Goal: Task Accomplishment & Management: Manage account settings

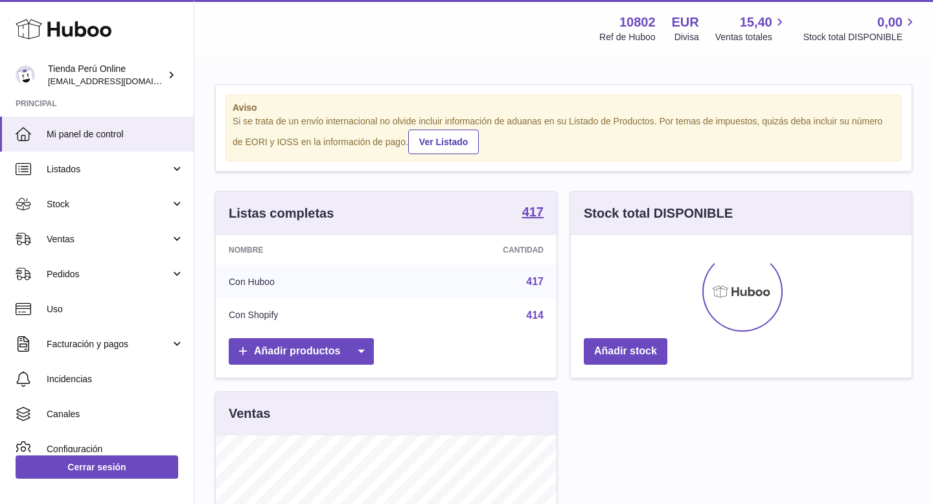
scroll to position [202, 341]
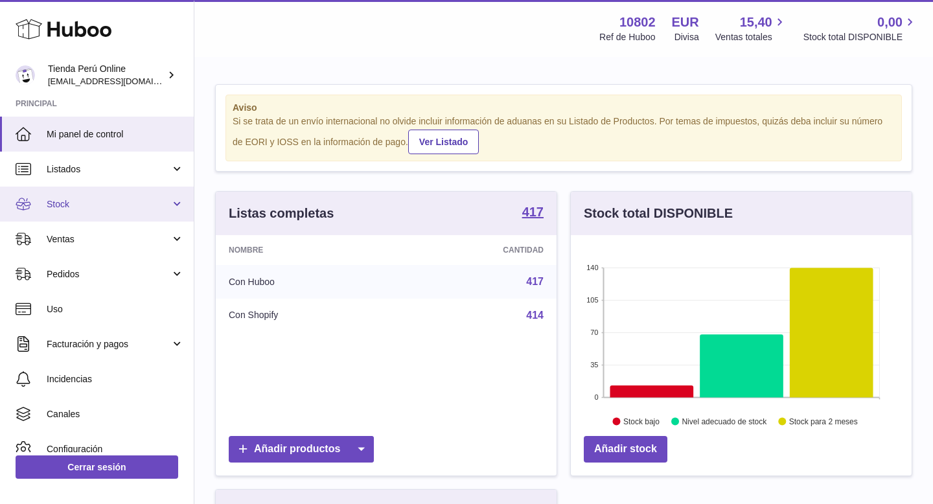
click at [89, 202] on span "Stock" at bounding box center [109, 204] width 124 height 12
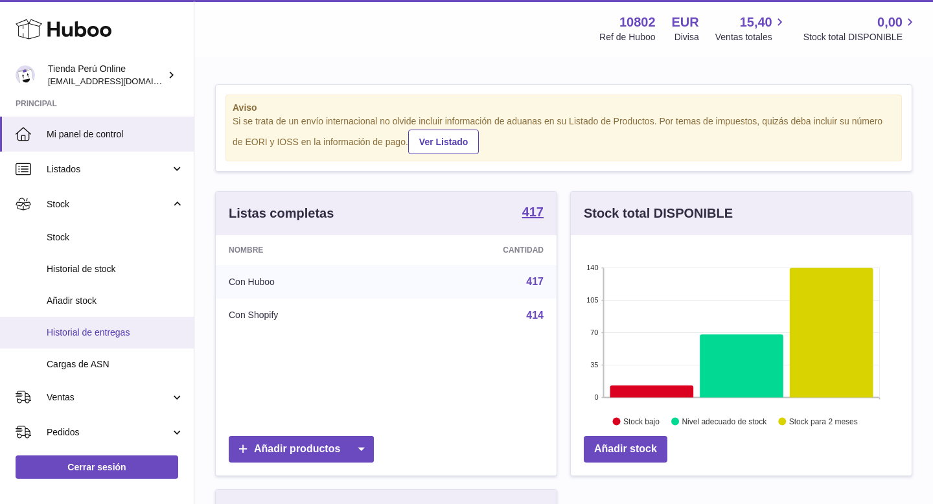
click at [109, 329] on span "Historial de entregas" at bounding box center [115, 333] width 137 height 12
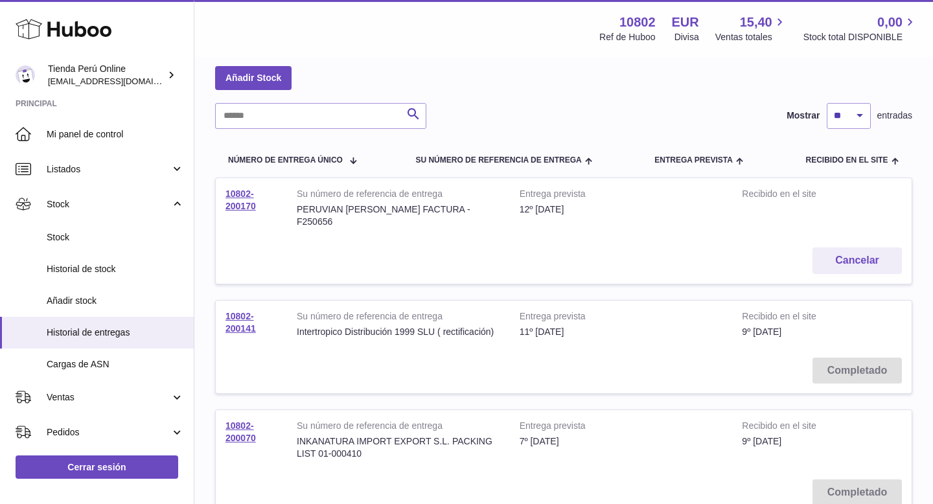
scroll to position [71, 0]
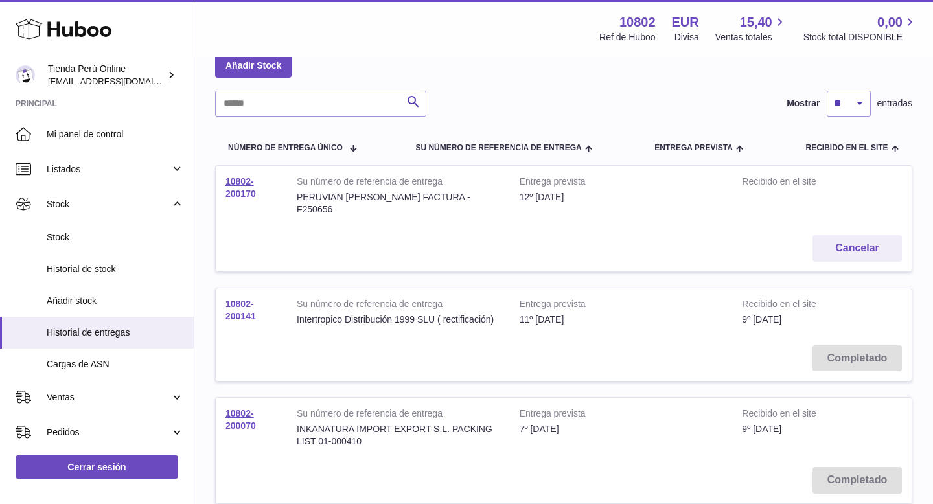
click at [241, 303] on link "10802-200141" at bounding box center [240, 310] width 30 height 23
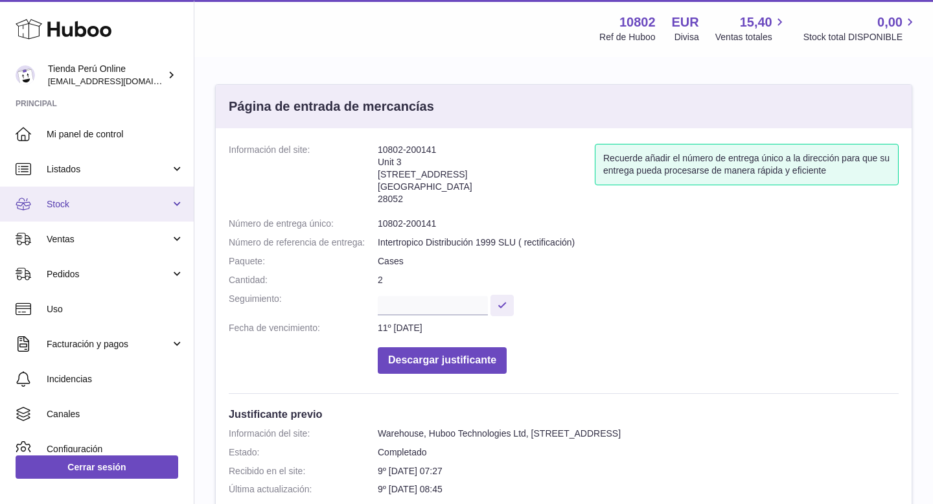
click at [120, 205] on span "Stock" at bounding box center [109, 204] width 124 height 12
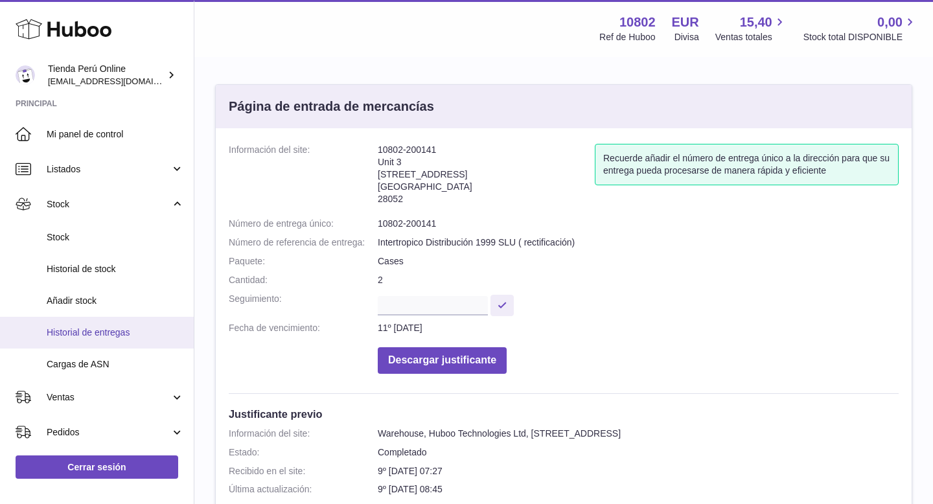
click at [118, 340] on link "Historial de entregas" at bounding box center [97, 333] width 194 height 32
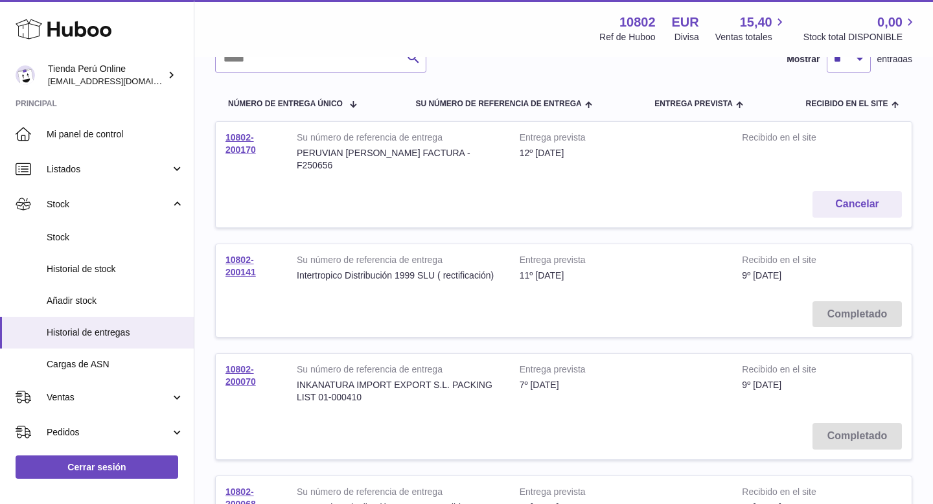
scroll to position [130, 0]
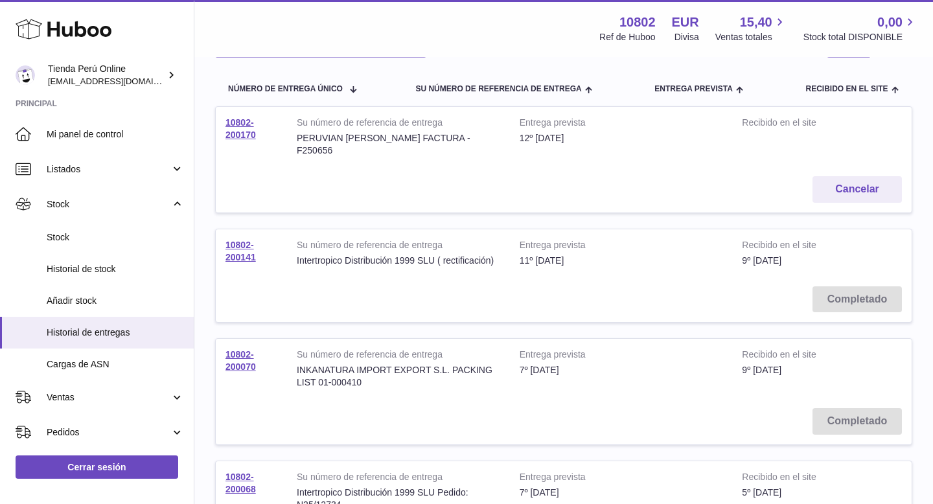
click at [857, 408] on td "Completado" at bounding box center [564, 422] width 696 height 46
click at [242, 349] on td "10802-200070" at bounding box center [251, 369] width 71 height 60
click at [240, 357] on link "10802-200070" at bounding box center [240, 360] width 30 height 23
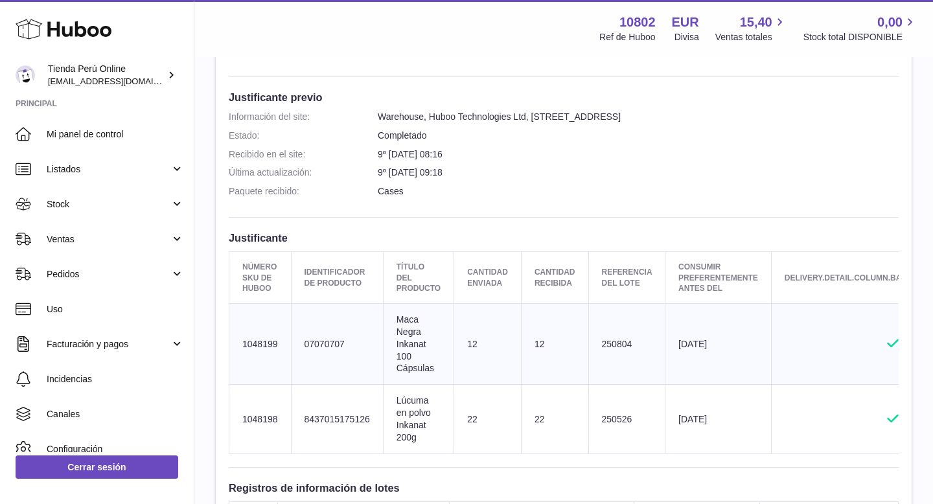
scroll to position [588, 0]
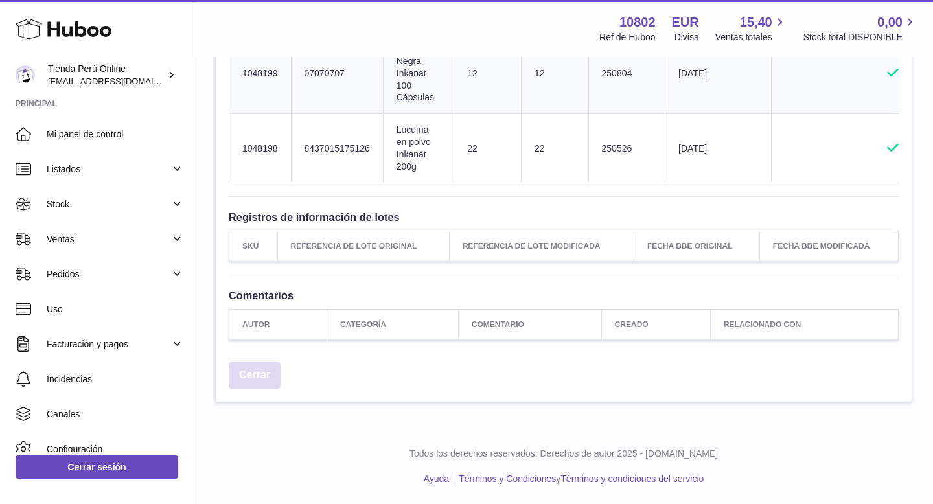
click at [261, 377] on link "Cerrar" at bounding box center [255, 375] width 52 height 27
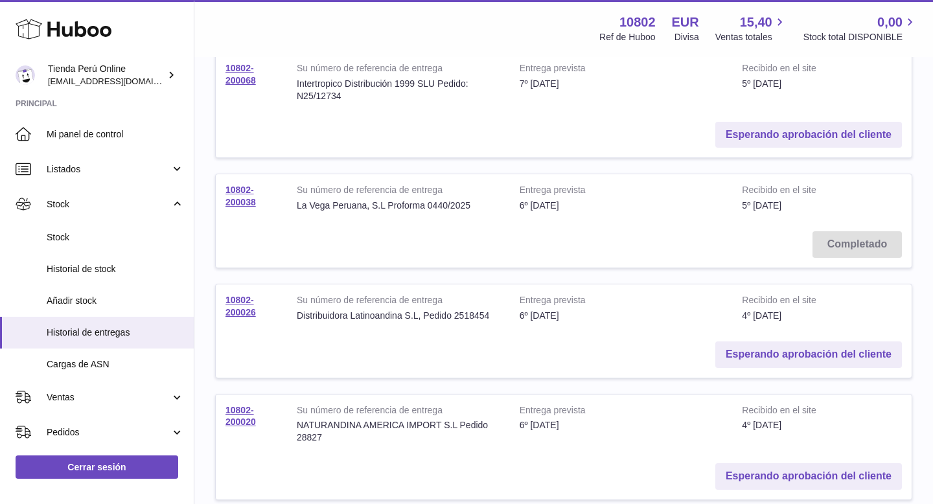
scroll to position [533, 0]
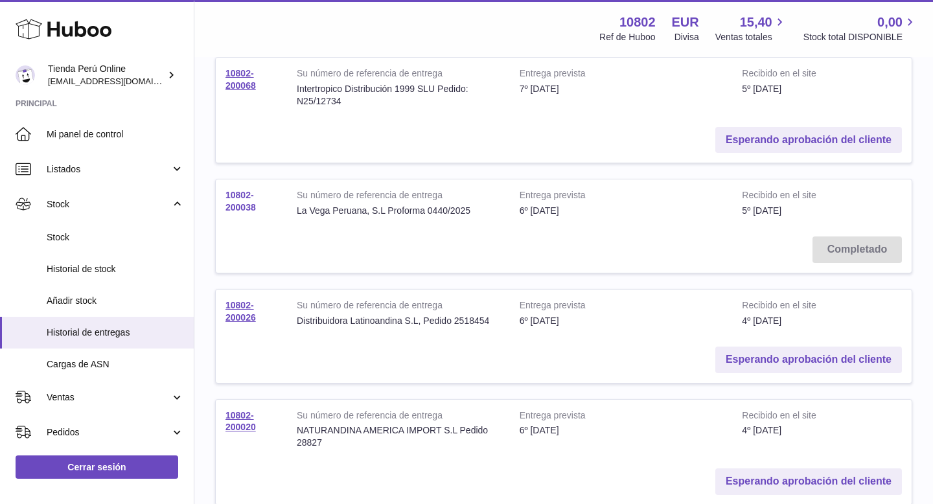
click at [235, 192] on link "10802-200038" at bounding box center [240, 201] width 30 height 23
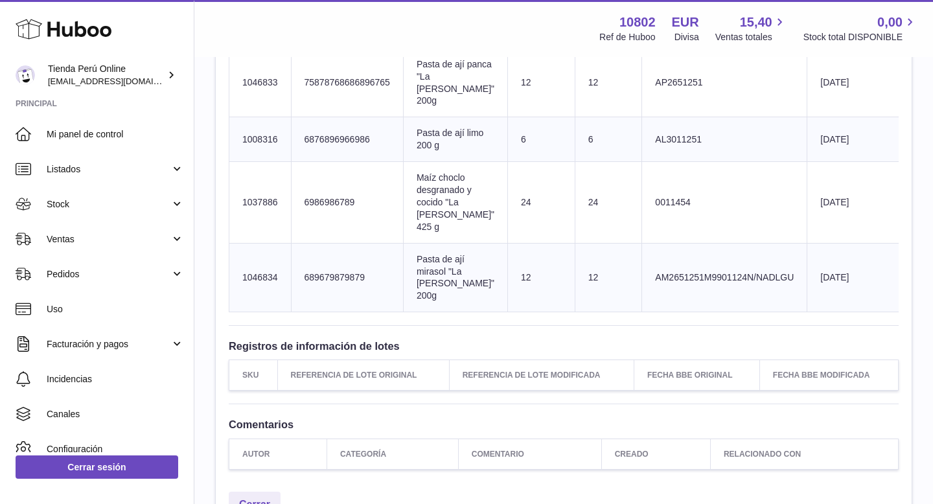
scroll to position [933, 0]
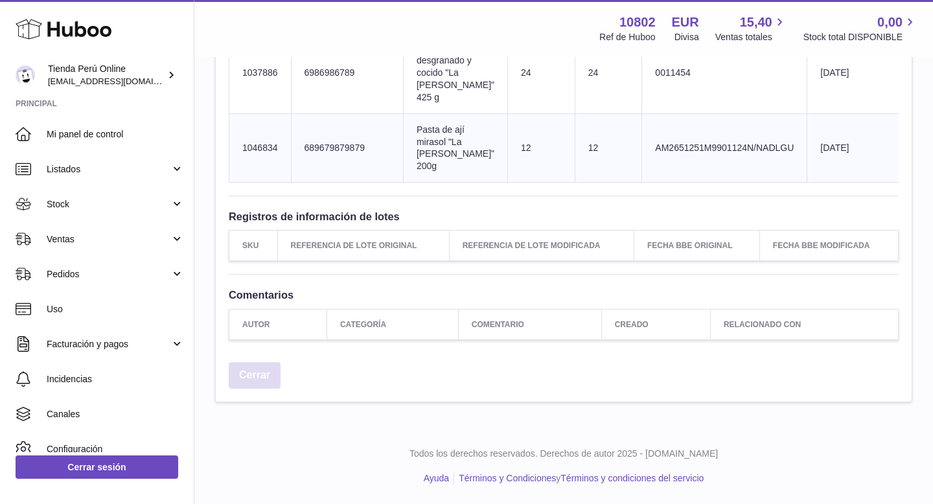
click at [241, 385] on link "Cerrar" at bounding box center [255, 375] width 52 height 27
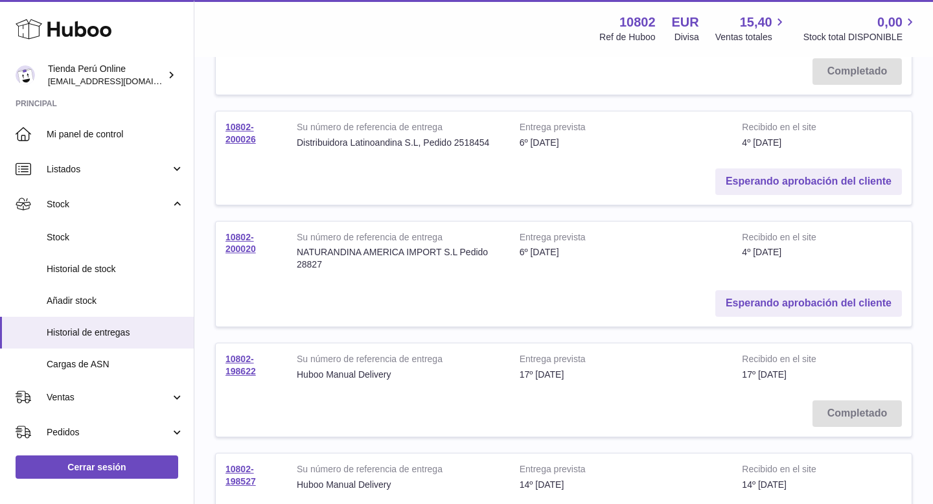
scroll to position [739, 0]
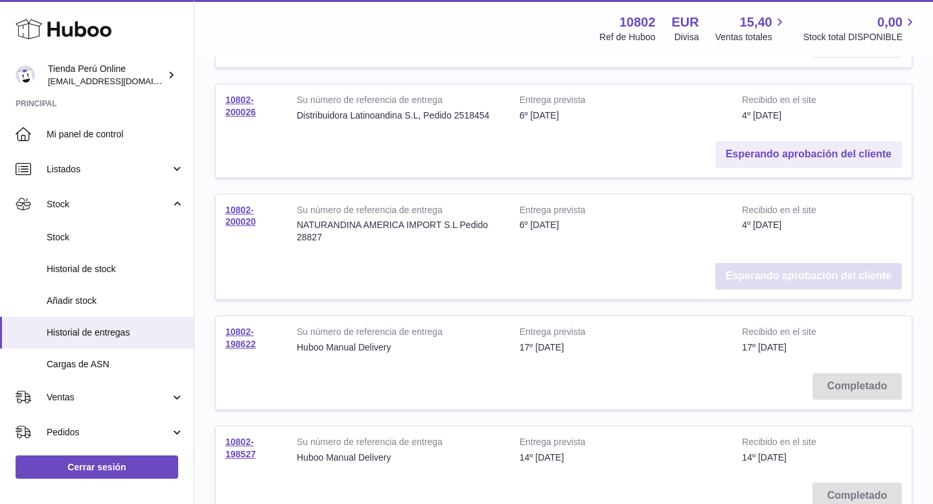
click at [812, 263] on link "Esperando aprobación del cliente" at bounding box center [808, 276] width 187 height 27
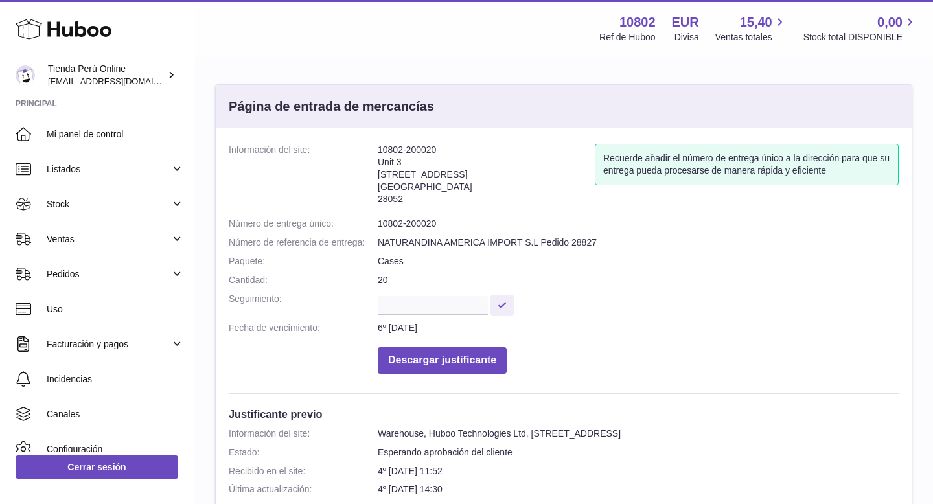
click at [704, 307] on dd at bounding box center [638, 304] width 521 height 23
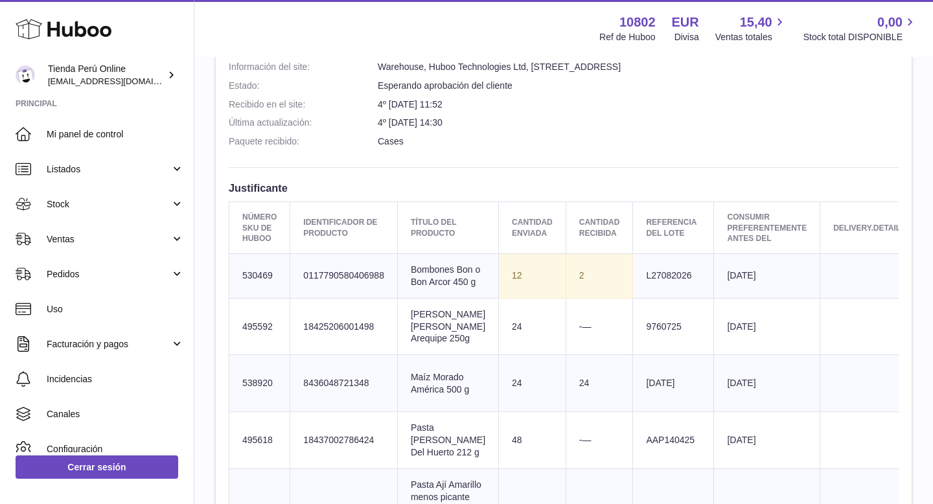
scroll to position [465, 0]
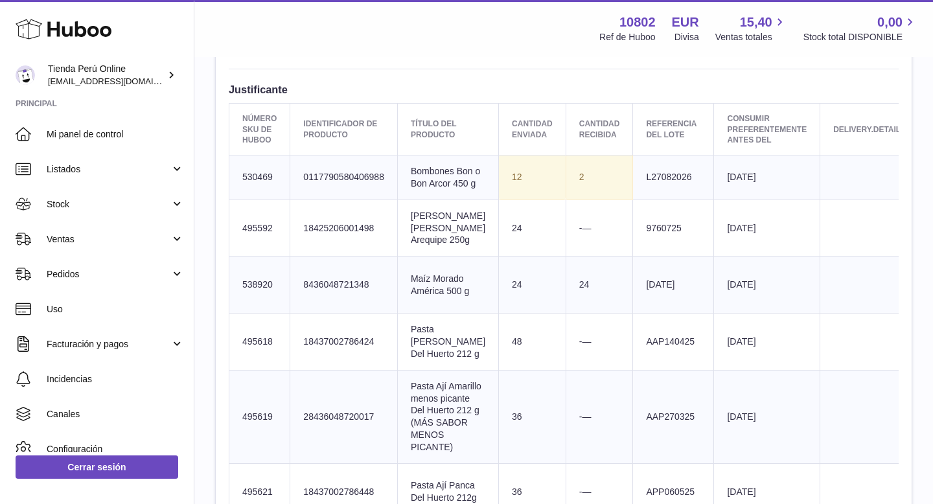
click at [730, 314] on td "Consumir preferentemente antes del [DATE]" at bounding box center [767, 285] width 106 height 57
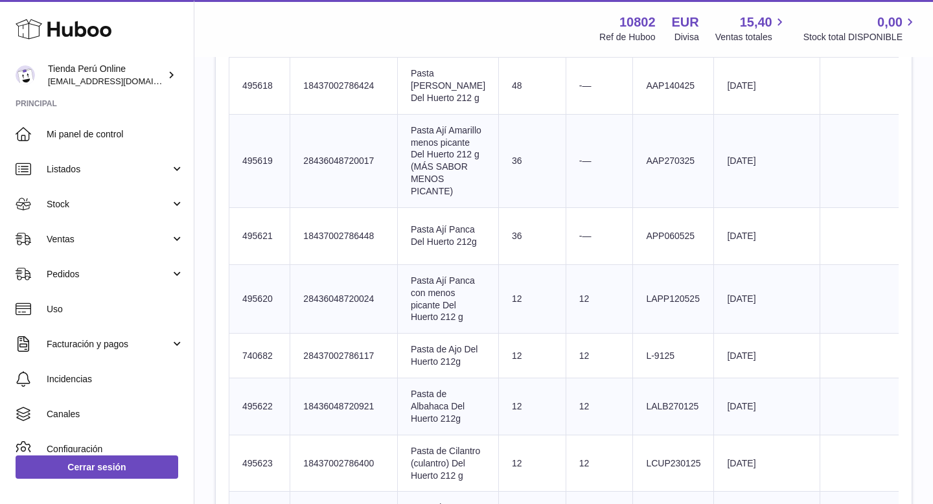
click at [730, 265] on td "Consumir preferentemente antes del 2028-05-06" at bounding box center [767, 236] width 106 height 57
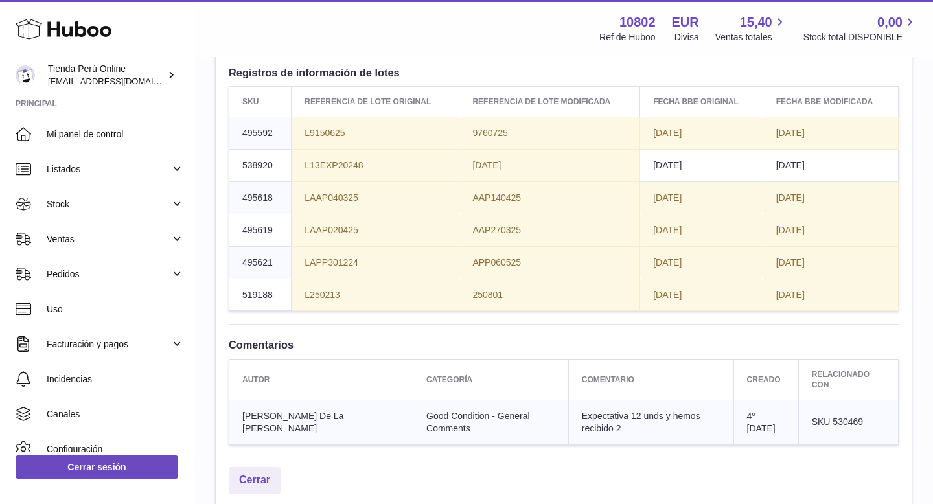
scroll to position [1321, 0]
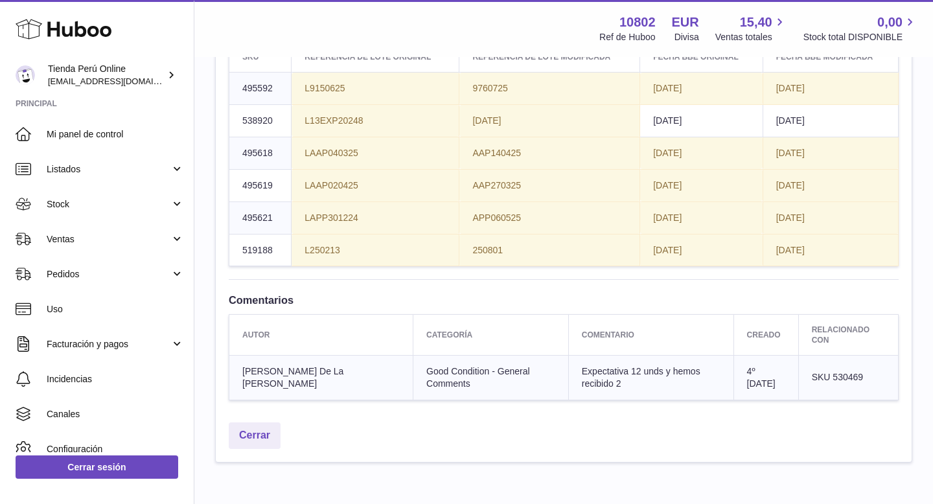
click at [718, 105] on td "2026-02-26" at bounding box center [701, 89] width 123 height 32
click at [715, 137] on td "2026-08-29" at bounding box center [701, 121] width 123 height 32
click at [680, 158] on span "2026-08-01" at bounding box center [667, 153] width 29 height 10
click at [805, 158] on span "2028-04-14" at bounding box center [790, 153] width 29 height 10
click at [511, 158] on span "AAP140425" at bounding box center [496, 153] width 49 height 10
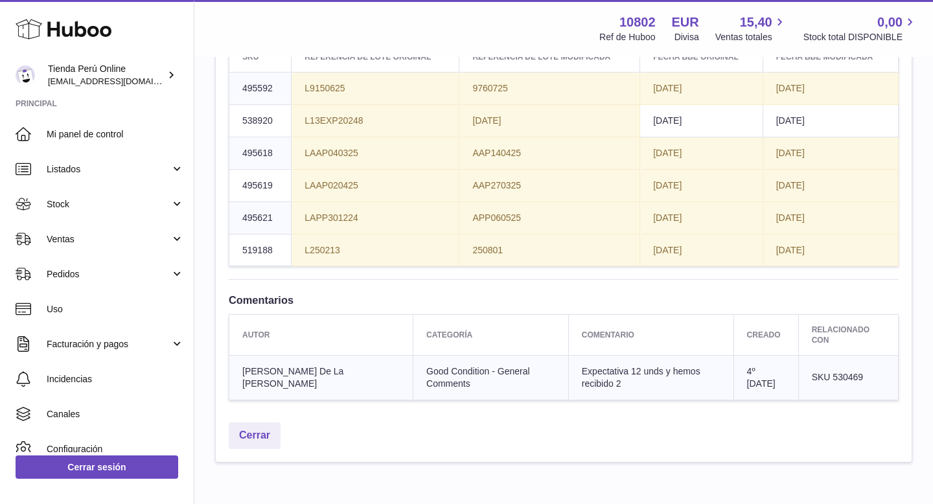
click at [510, 137] on td "29/08/24" at bounding box center [549, 121] width 181 height 32
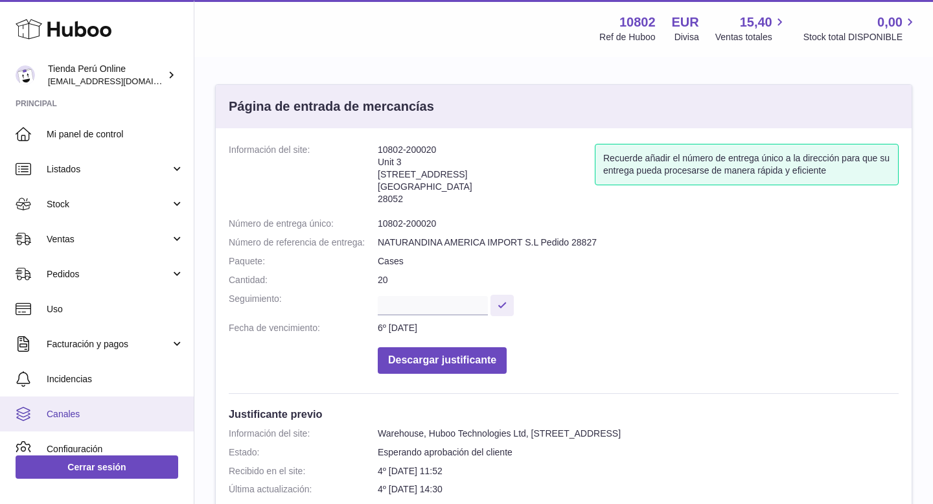
scroll to position [49, 0]
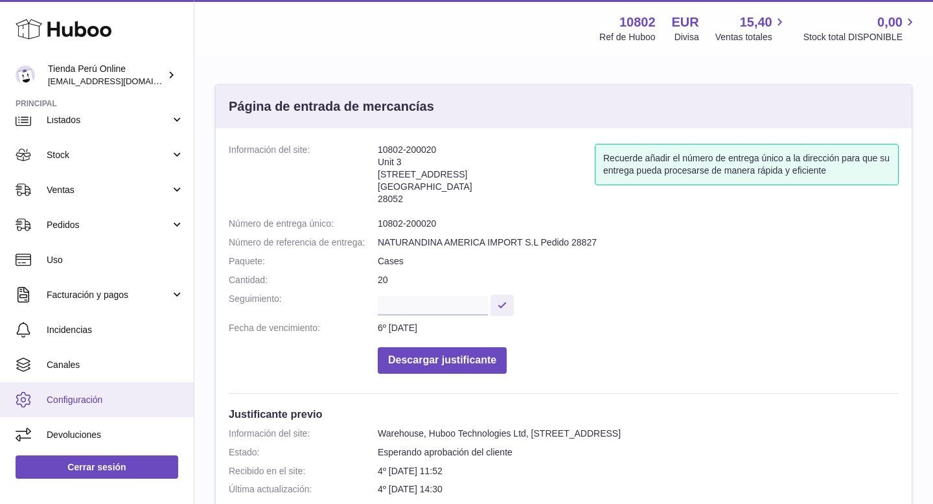
click at [97, 403] on span "Configuración" at bounding box center [115, 400] width 137 height 12
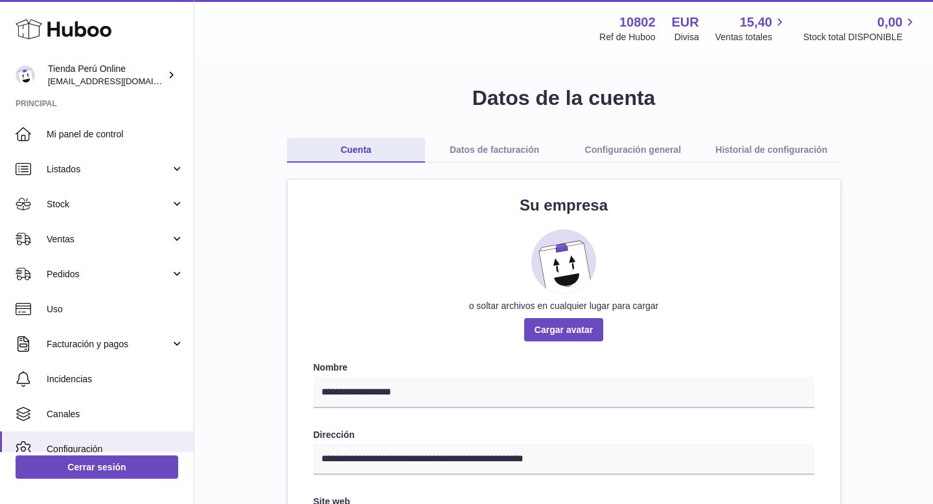
click at [650, 153] on link "Configuración general" at bounding box center [633, 150] width 139 height 25
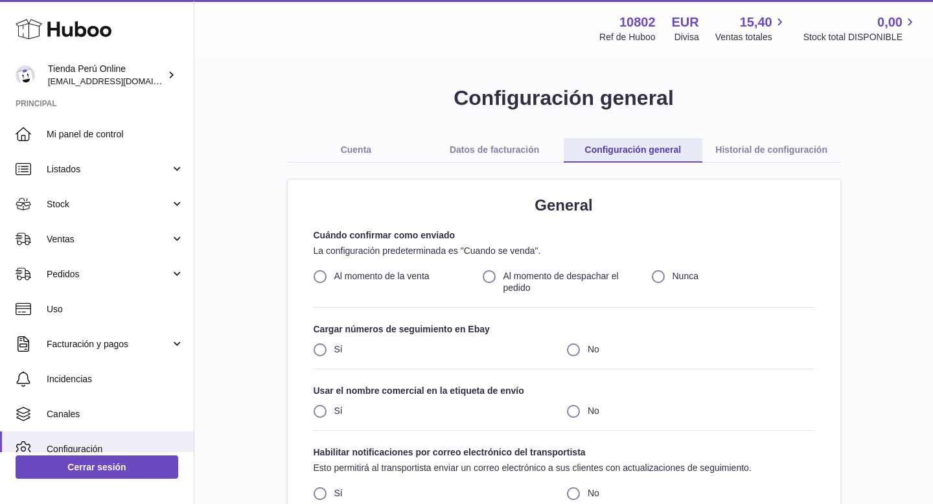
click at [744, 154] on link "Historial de configuración" at bounding box center [771, 150] width 139 height 25
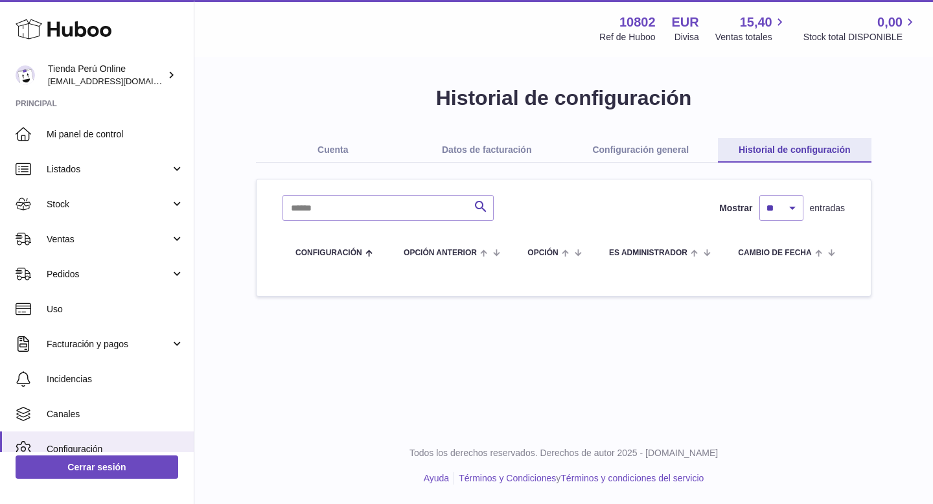
click at [517, 147] on link "Datos de facturación" at bounding box center [487, 150] width 154 height 25
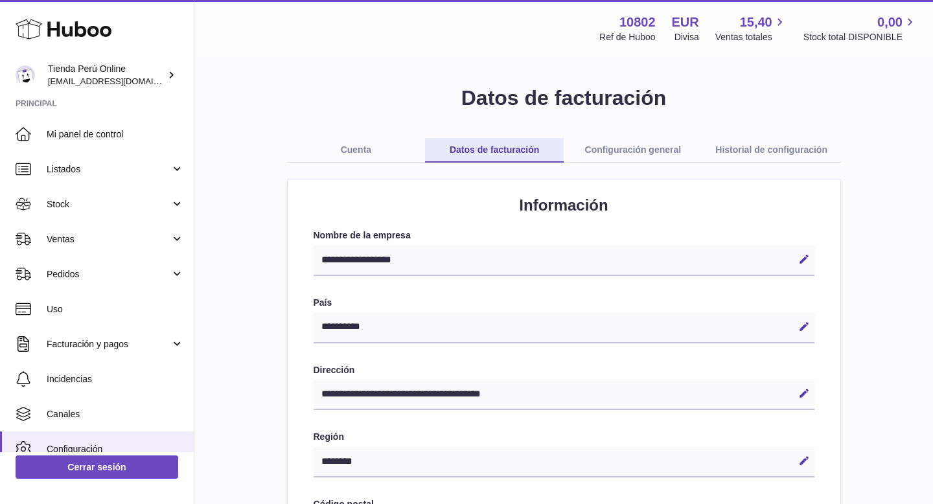
select select "**"
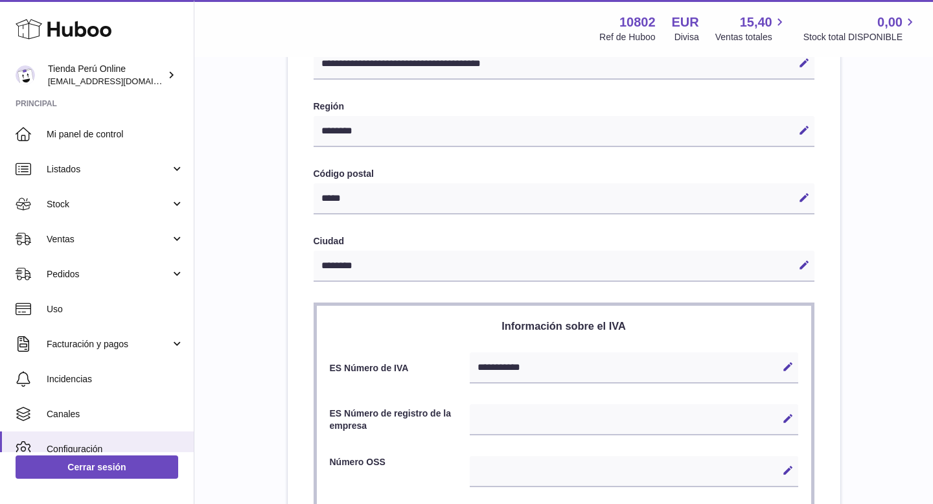
scroll to position [282, 0]
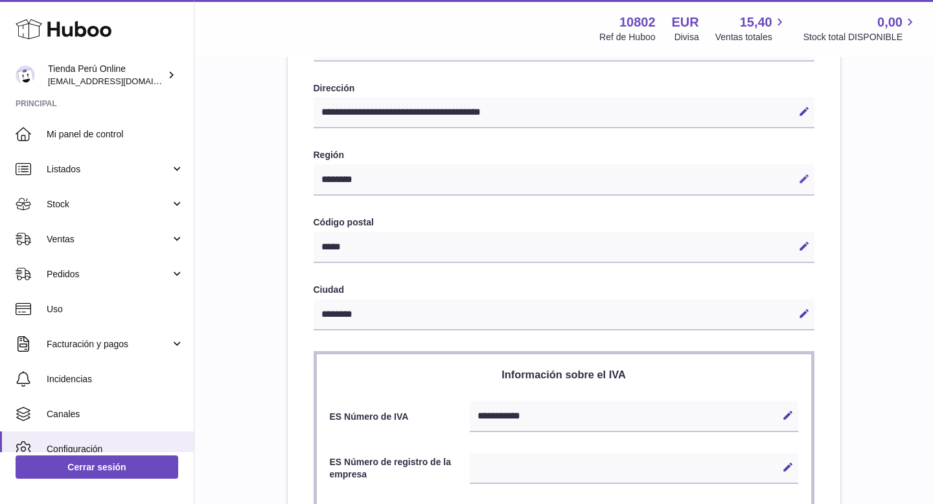
click at [801, 179] on icon at bounding box center [804, 179] width 12 height 12
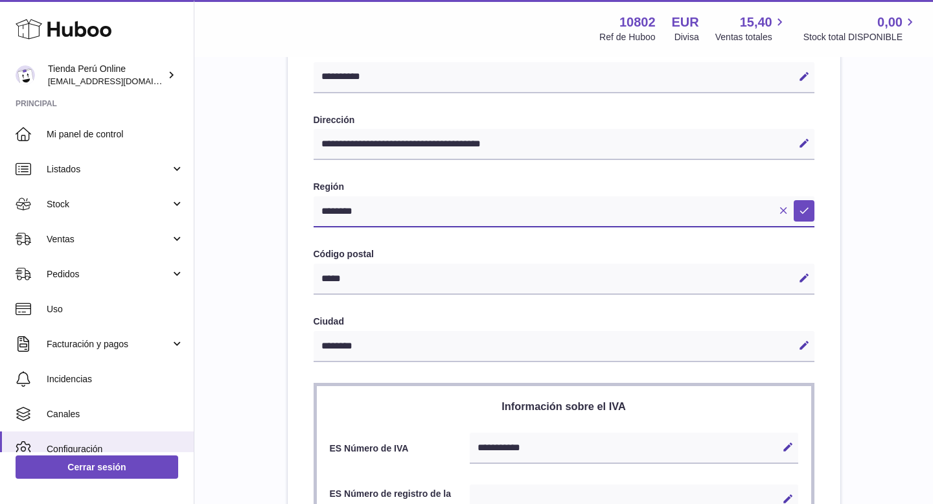
scroll to position [206, 0]
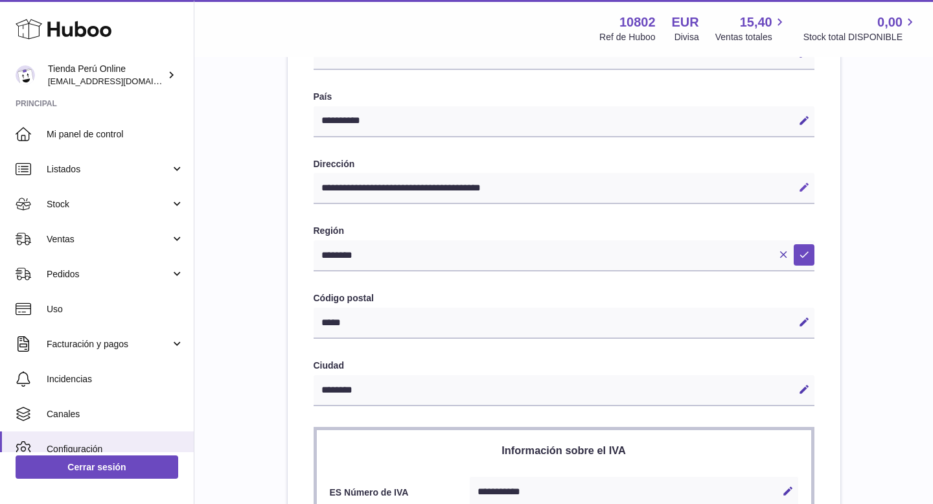
click at [802, 186] on icon at bounding box center [804, 187] width 12 height 12
click at [466, 187] on input "**********" at bounding box center [564, 188] width 501 height 31
click at [419, 188] on input "**********" at bounding box center [564, 188] width 501 height 31
click at [597, 184] on input "**********" at bounding box center [564, 188] width 501 height 31
type input "**********"
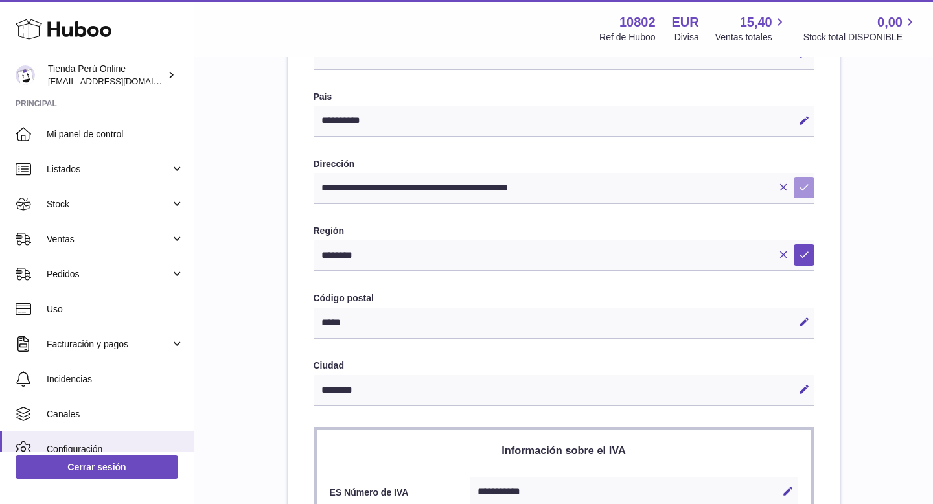
click at [807, 186] on icon at bounding box center [804, 187] width 12 height 12
click at [805, 257] on icon at bounding box center [804, 255] width 12 height 12
click at [801, 321] on icon at bounding box center [804, 322] width 12 height 12
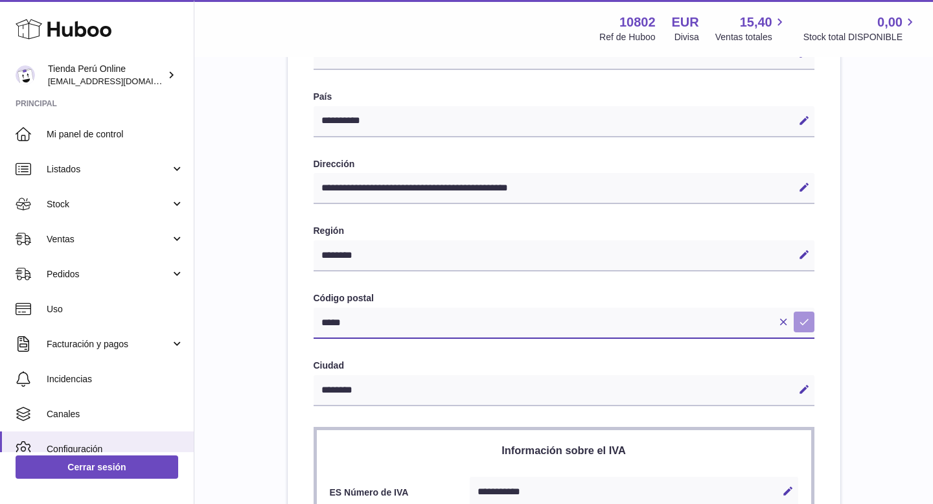
type input "*****"
click at [805, 318] on icon at bounding box center [804, 322] width 12 height 12
click at [801, 189] on icon at bounding box center [804, 187] width 12 height 12
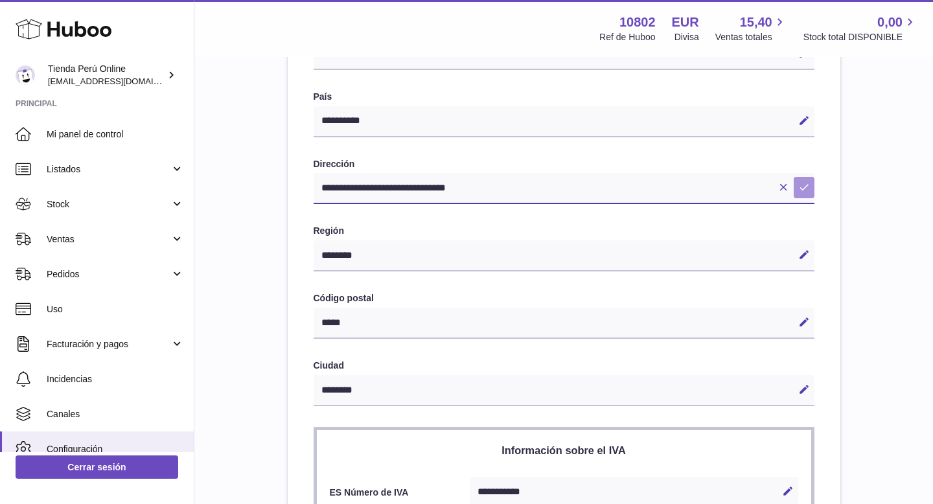
type input "**********"
click at [803, 191] on icon at bounding box center [804, 187] width 12 height 12
click at [803, 257] on icon at bounding box center [804, 255] width 12 height 12
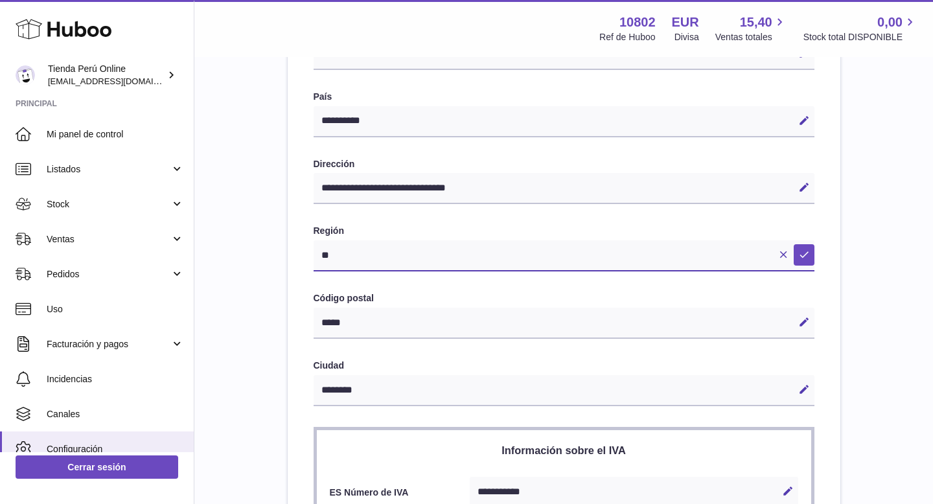
type input "*"
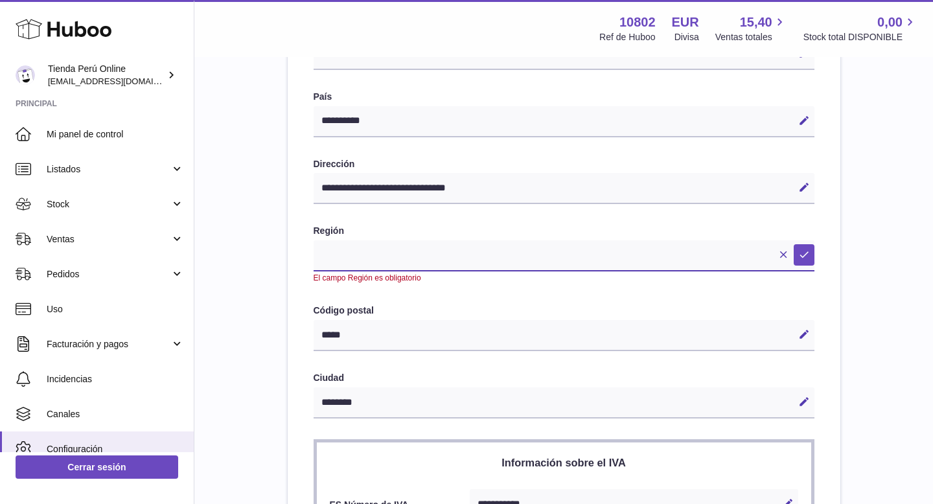
type input "*"
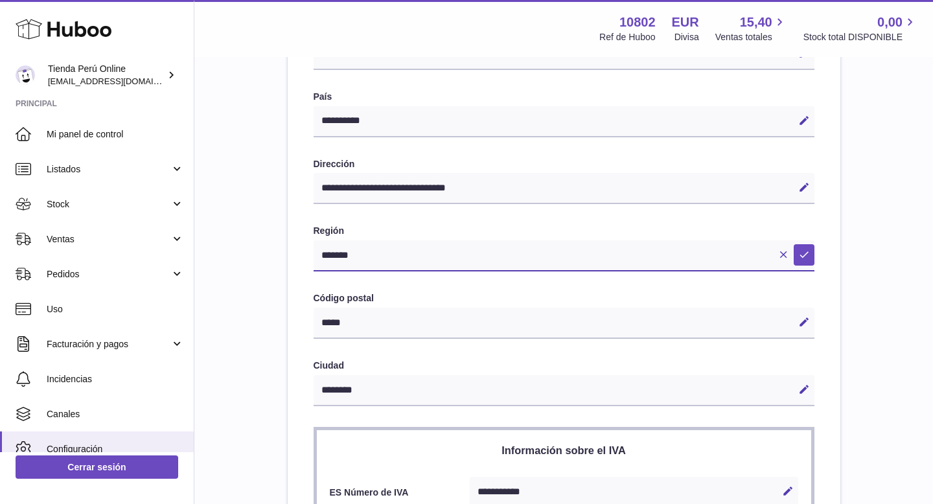
type input "********"
click at [808, 257] on icon at bounding box center [804, 255] width 12 height 12
click at [802, 390] on icon at bounding box center [804, 390] width 12 height 12
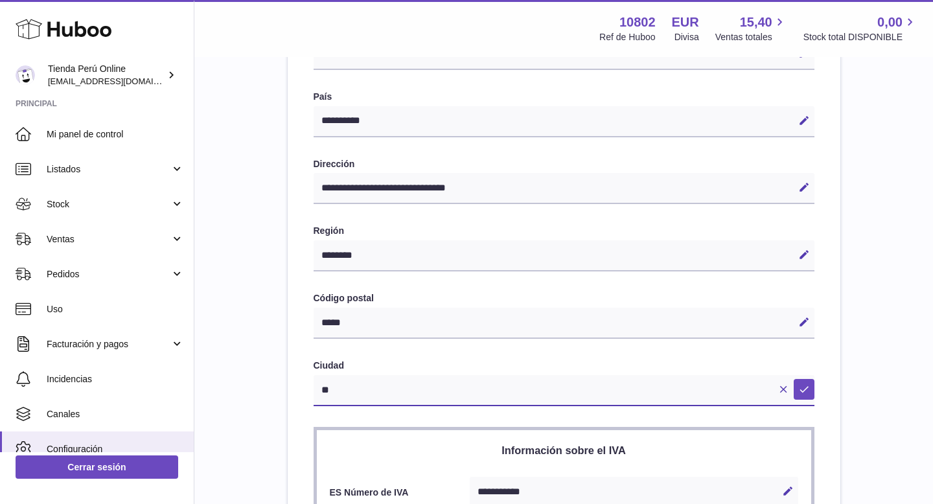
type input "*"
type input "*******"
click at [797, 387] on button "Guardar" at bounding box center [804, 389] width 21 height 21
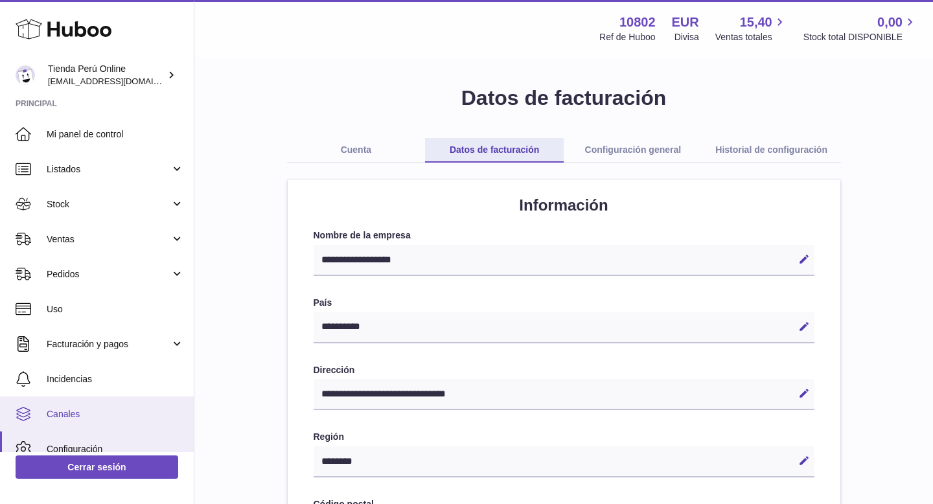
scroll to position [49, 0]
